Goal: Transaction & Acquisition: Purchase product/service

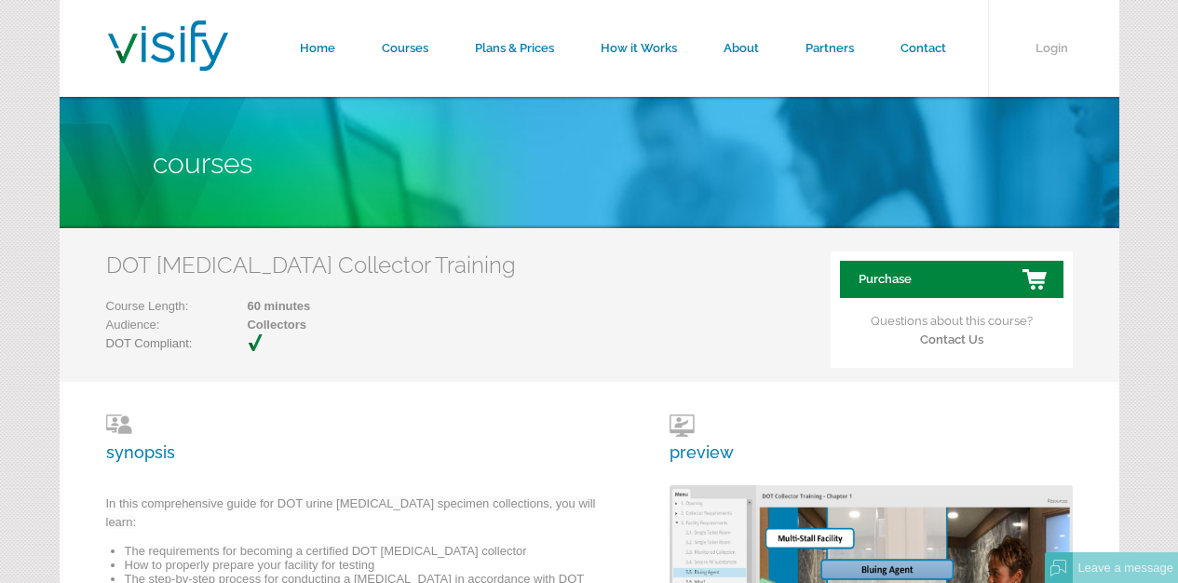
click at [905, 274] on link "Purchase" at bounding box center [952, 279] width 224 height 37
